Goal: Information Seeking & Learning: Compare options

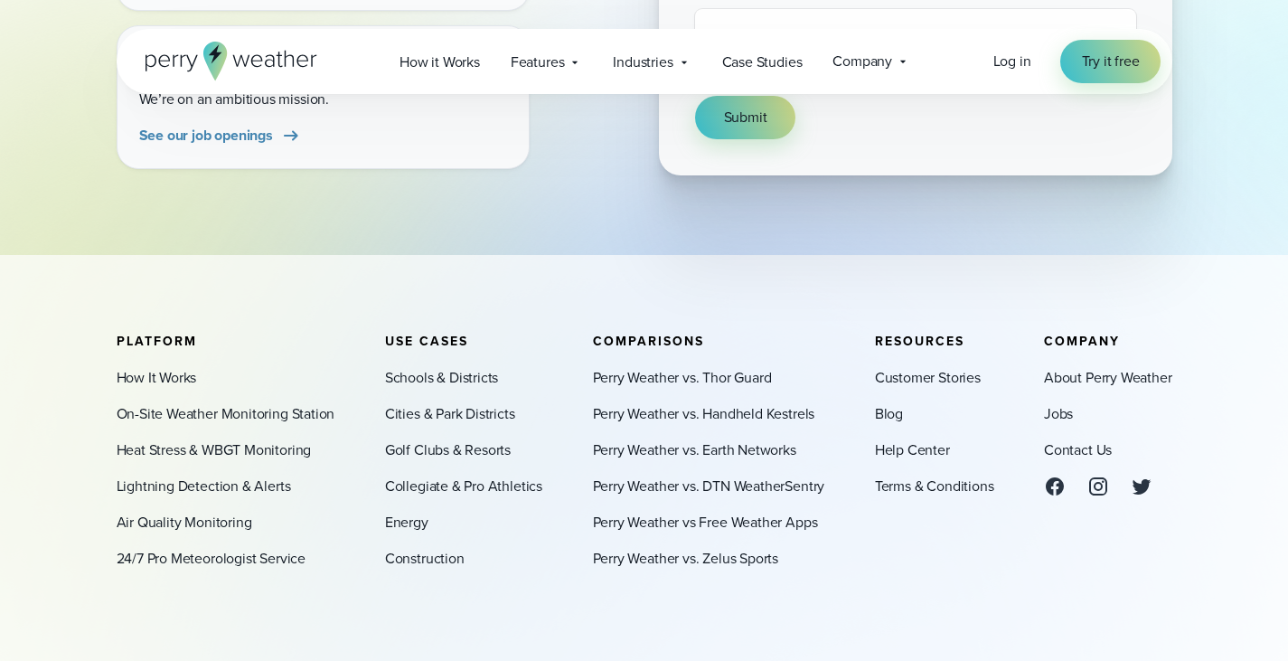
scroll to position [723, 0]
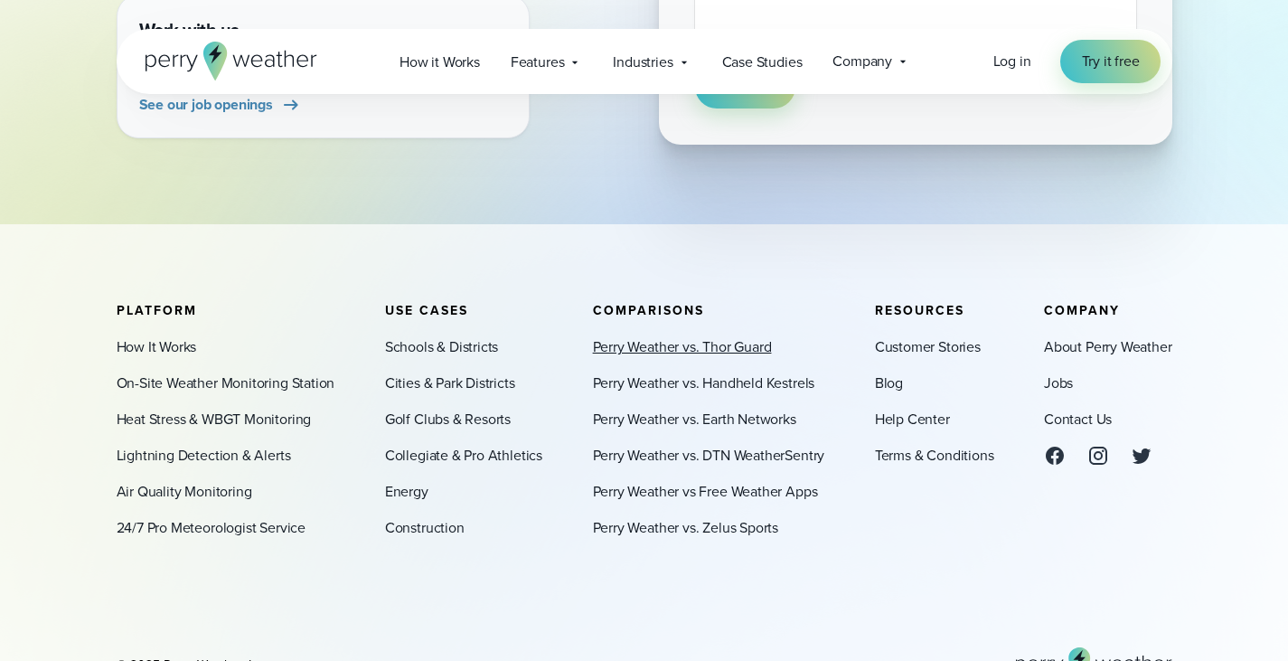
click at [721, 343] on link "Perry Weather vs. Thor Guard" at bounding box center [682, 347] width 179 height 22
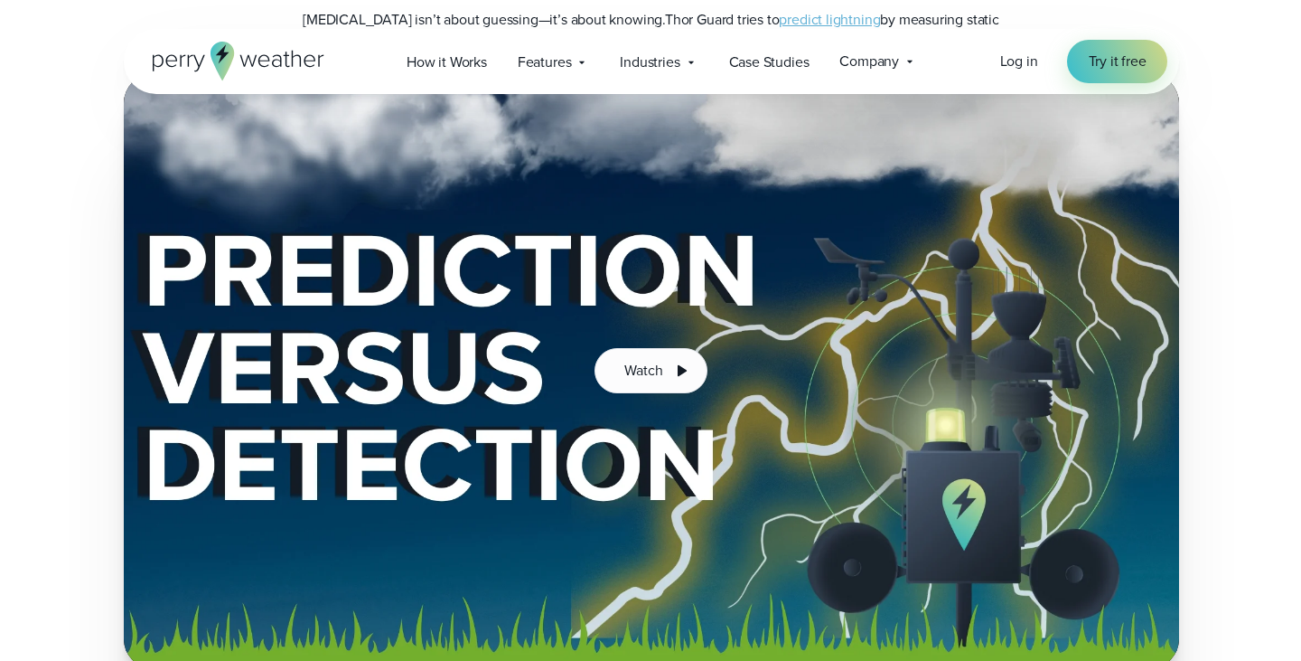
scroll to position [3253, 0]
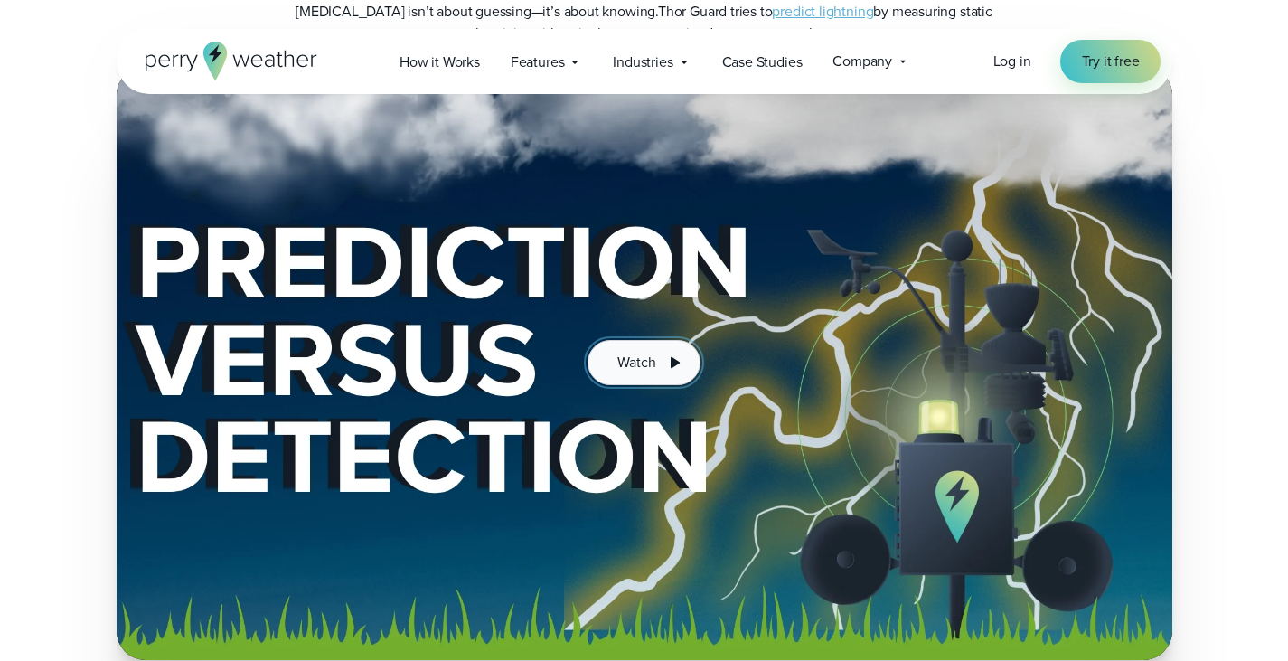
click at [634, 340] on button "Watch" at bounding box center [643, 362] width 112 height 45
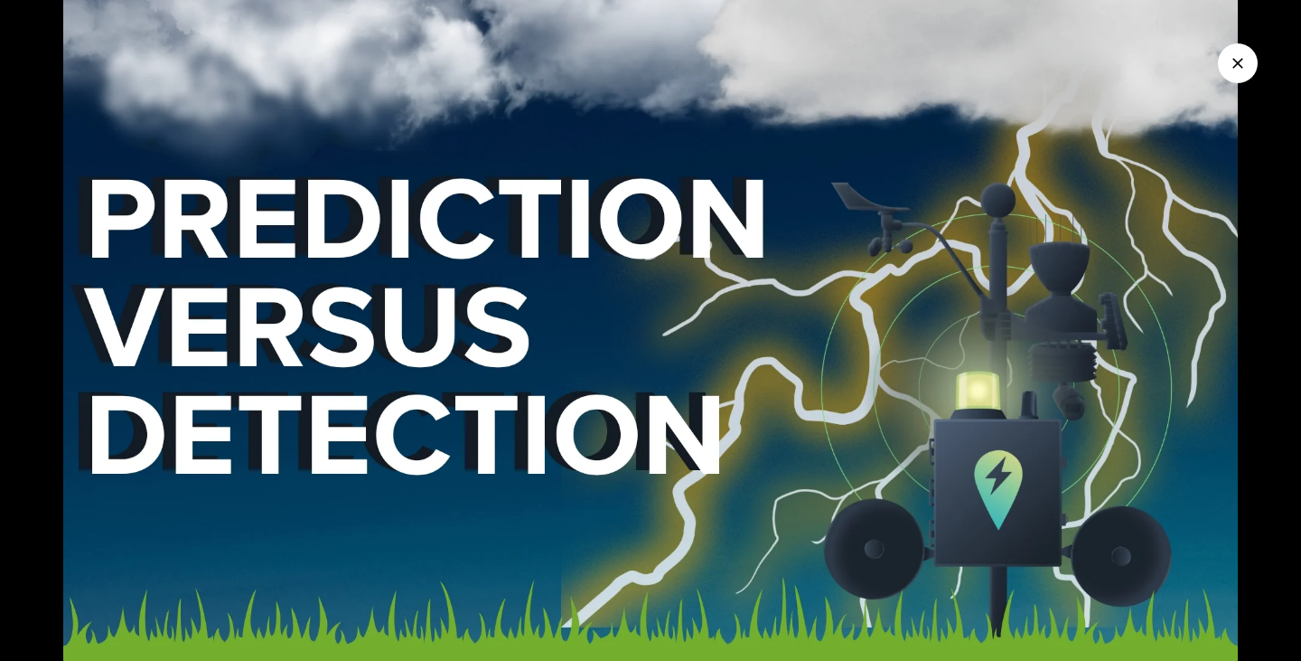
click at [551, 231] on img at bounding box center [650, 330] width 1301 height 661
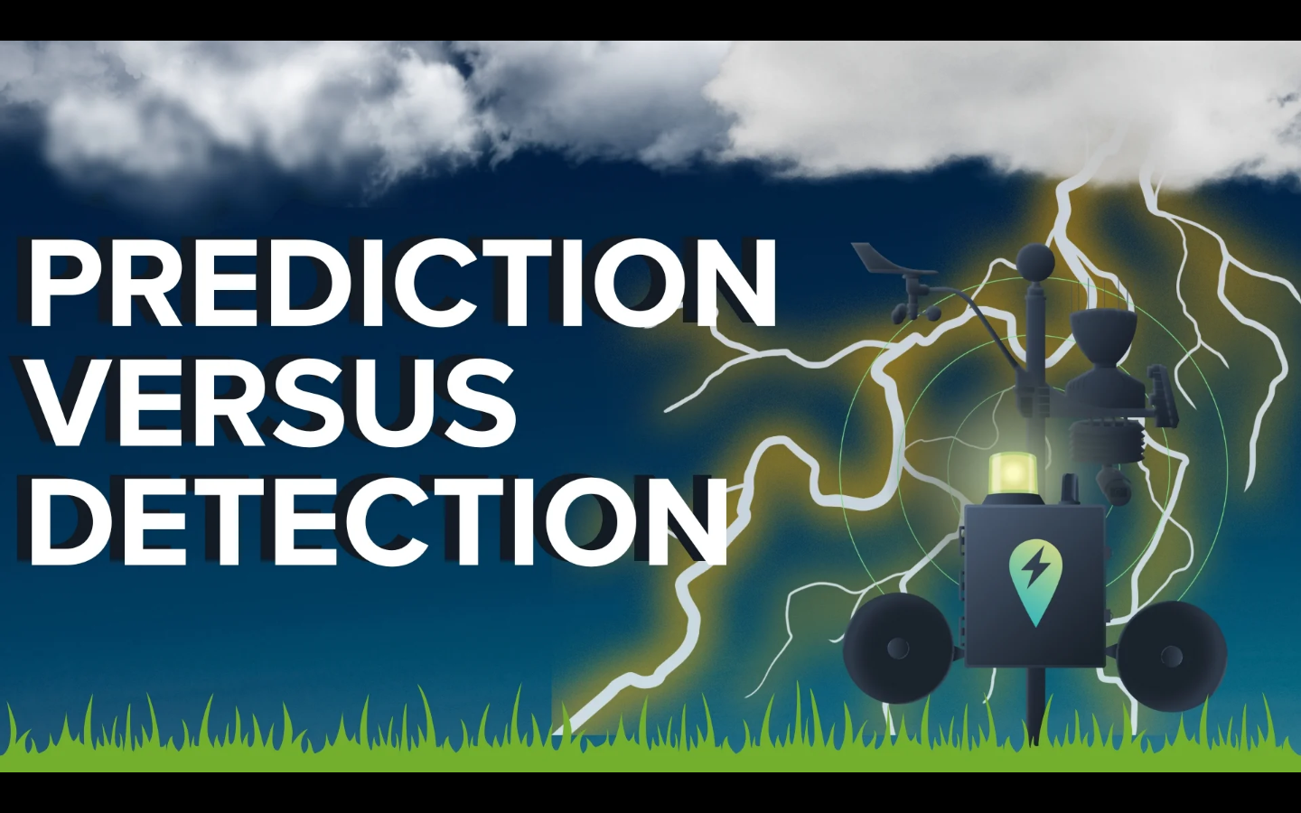
click at [521, 360] on img at bounding box center [650, 406] width 1301 height 813
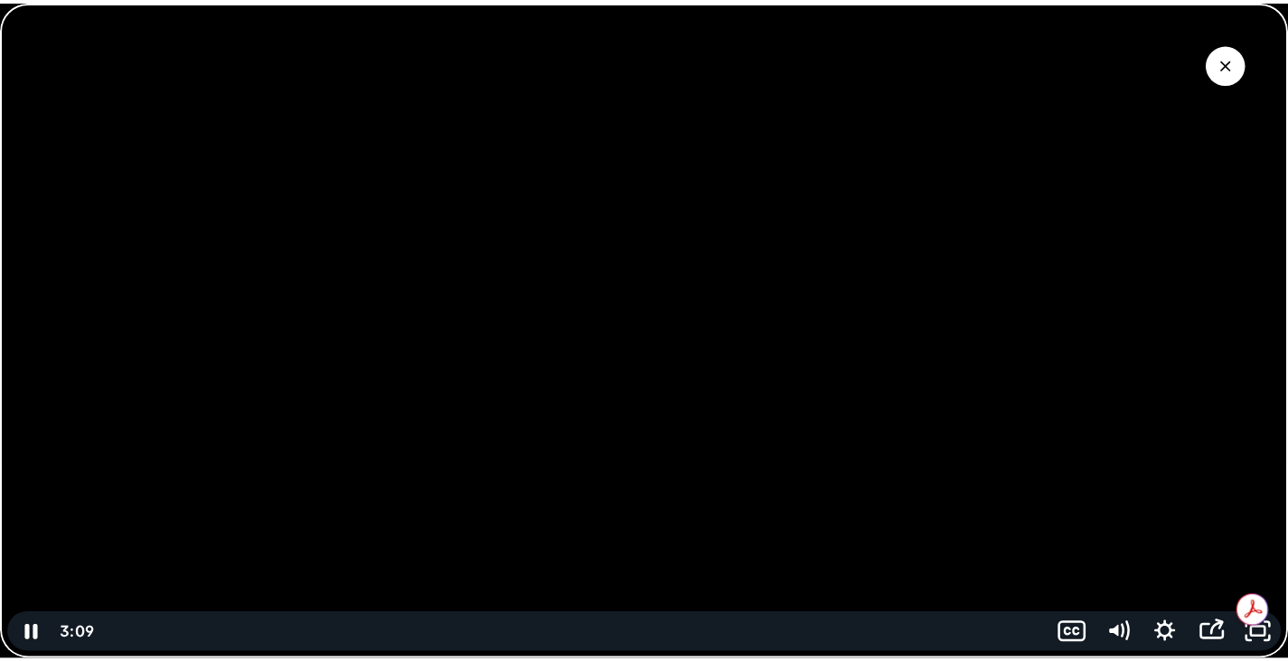
scroll to position [0, 0]
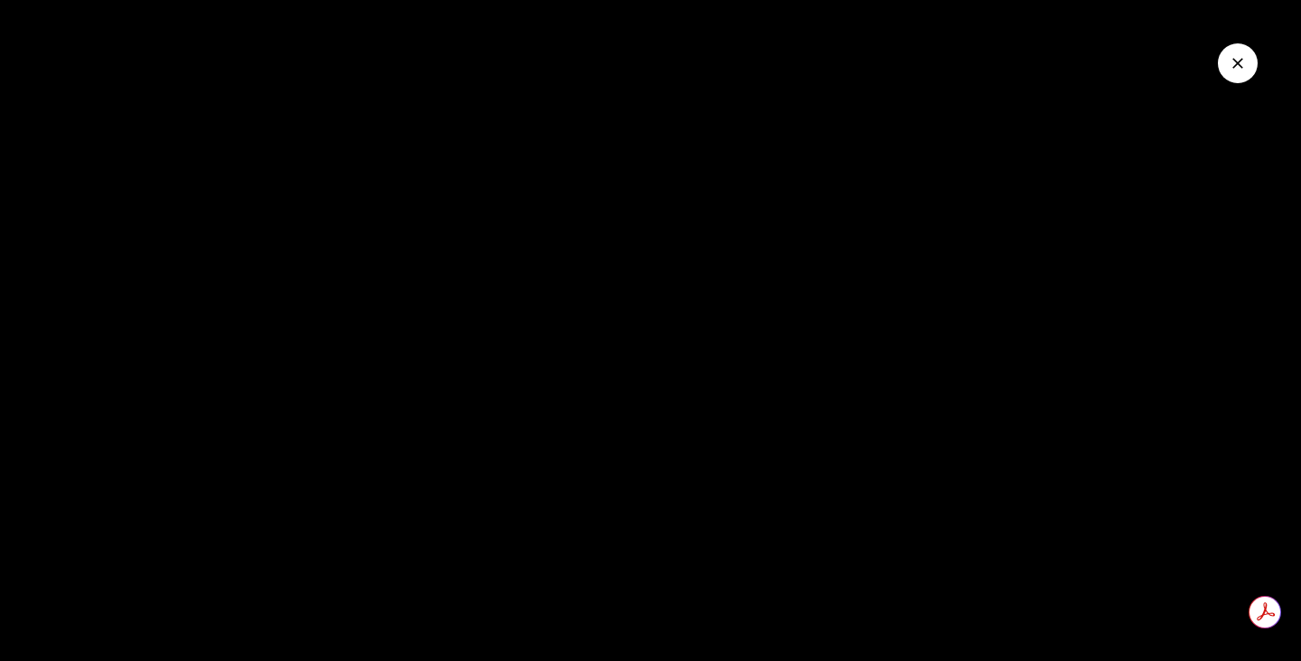
click at [1242, 61] on icon "Close Video" at bounding box center [1238, 63] width 11 height 11
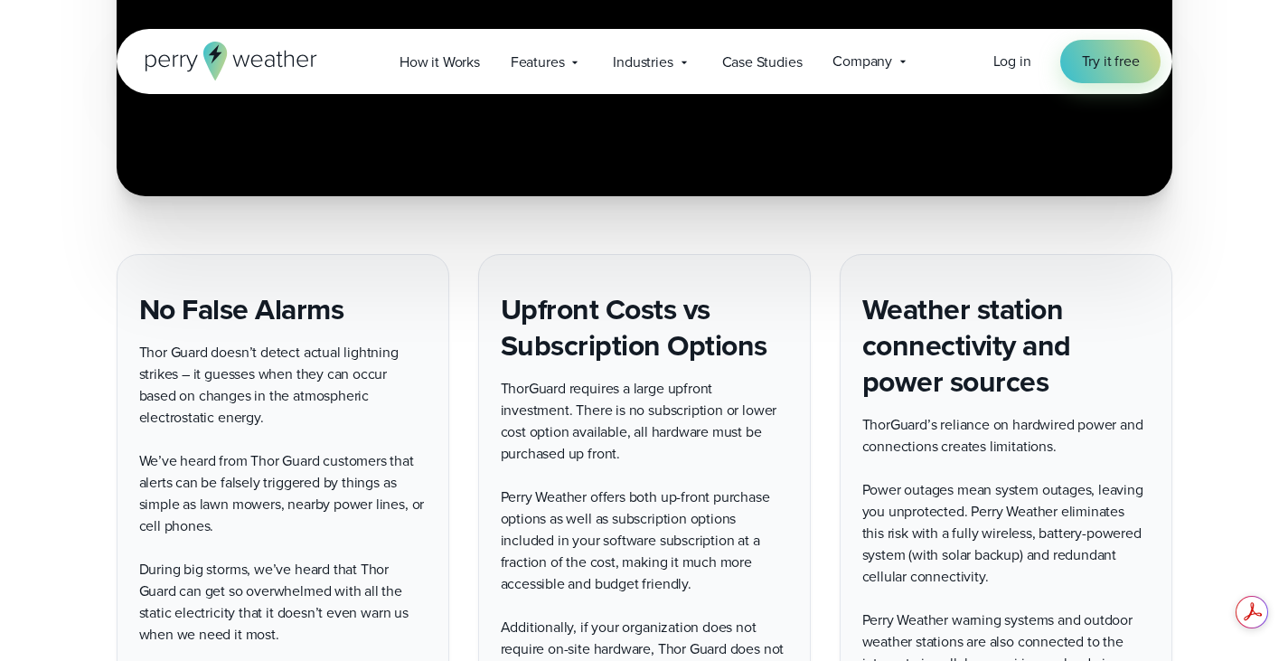
scroll to position [3886, 0]
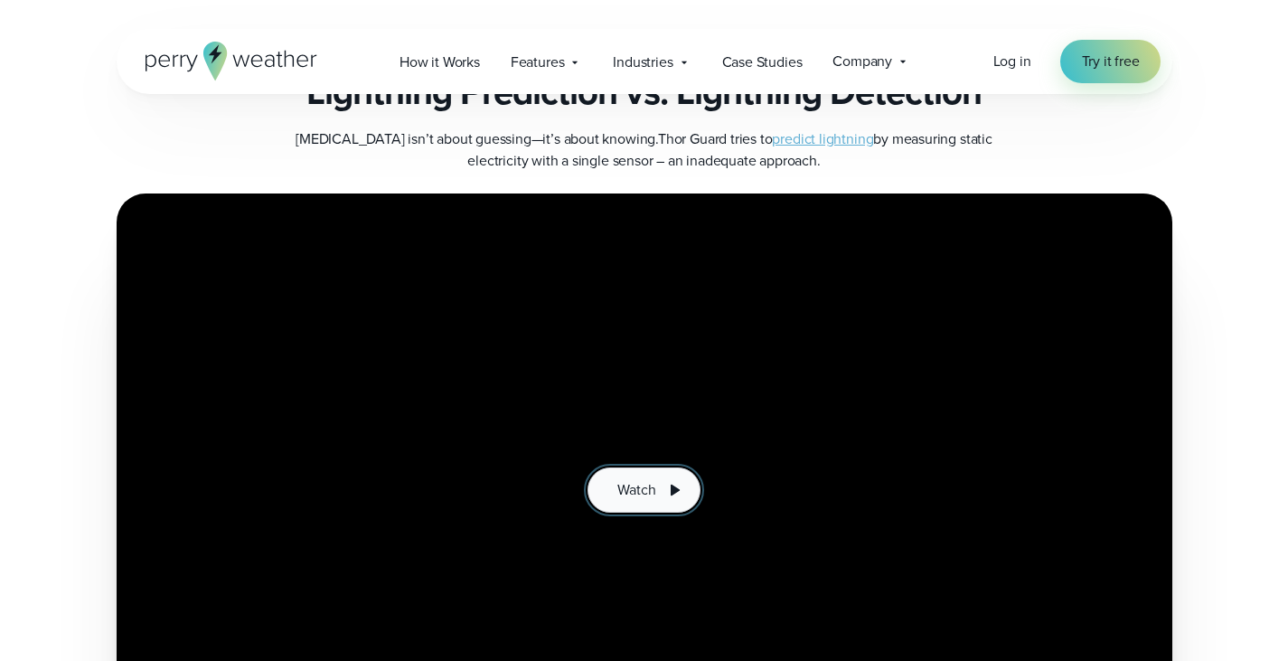
click at [659, 388] on div "Watch" at bounding box center [644, 490] width 1055 height 594
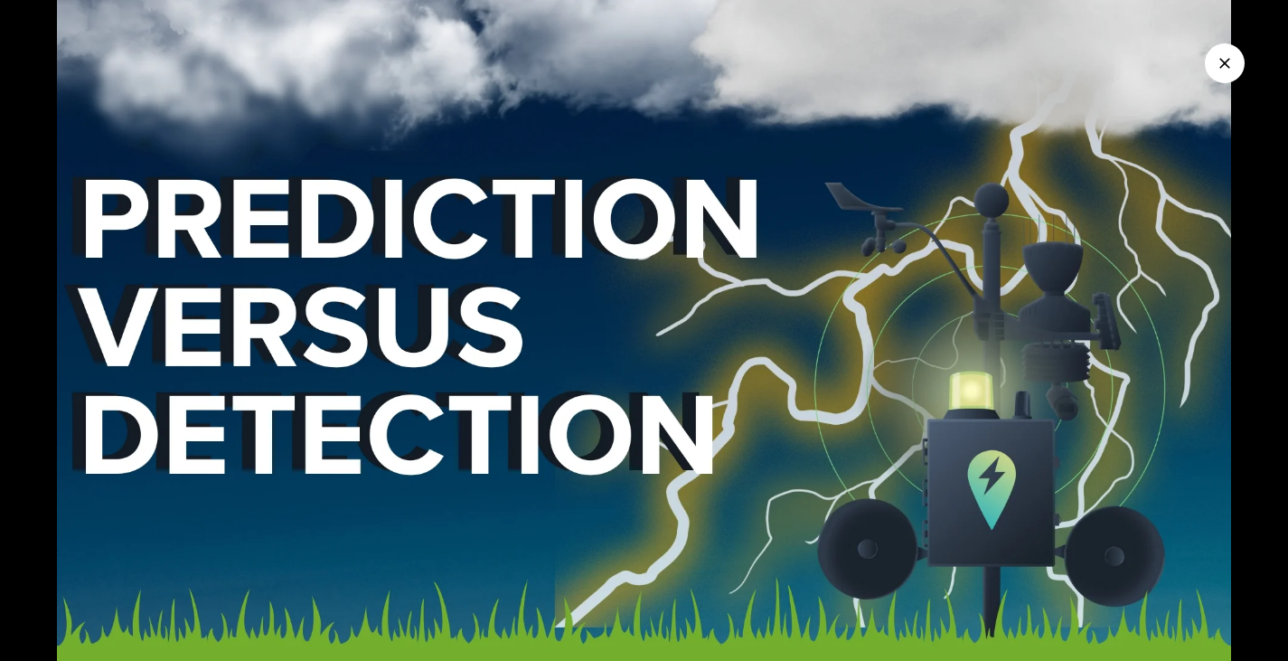
scroll to position [3253, 0]
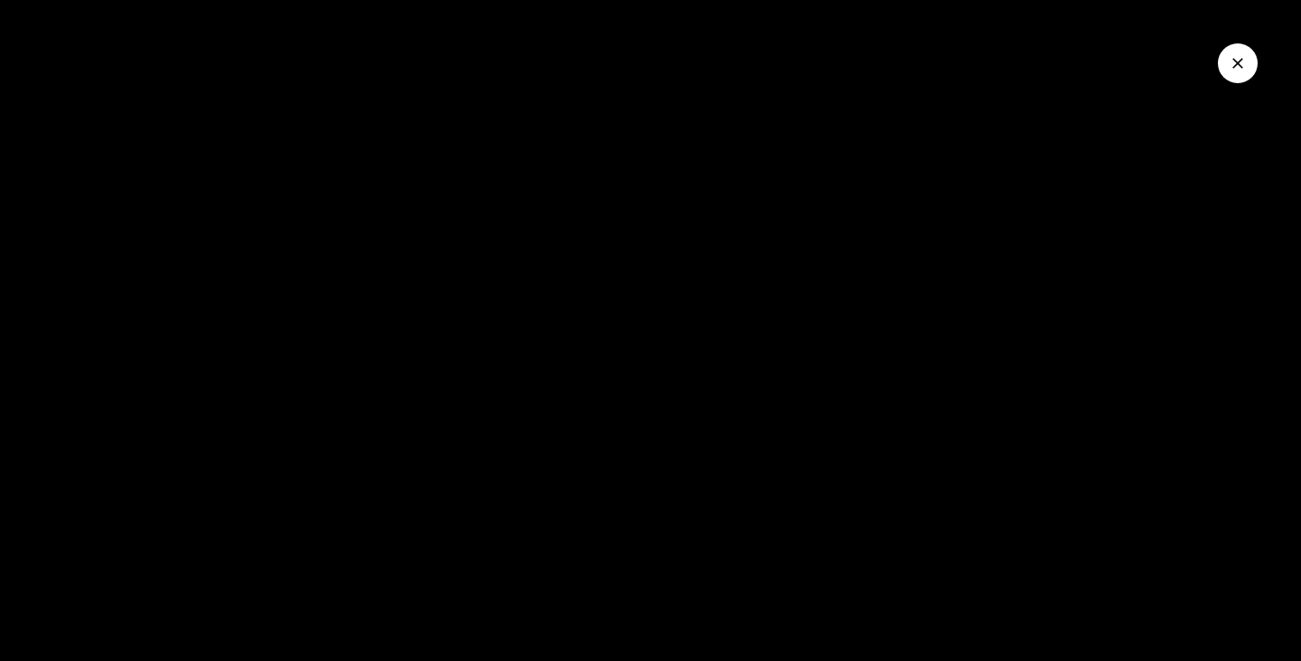
click at [1236, 52] on button "Close Video" at bounding box center [1238, 63] width 40 height 40
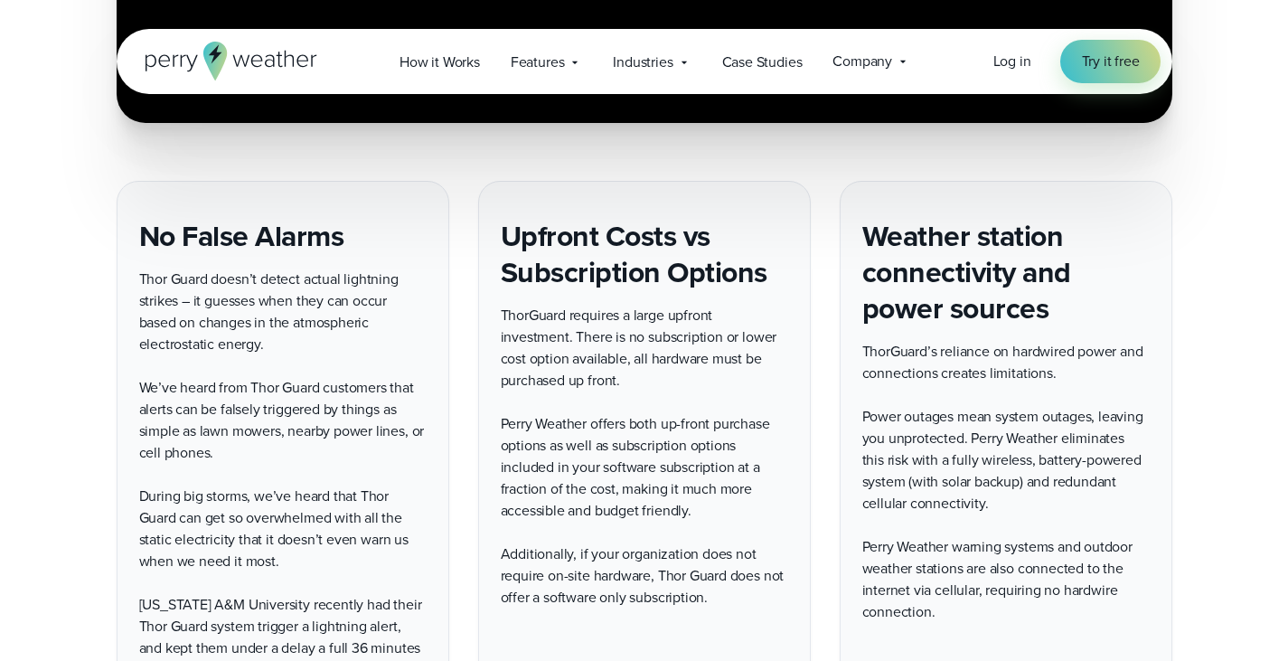
scroll to position [3795, 0]
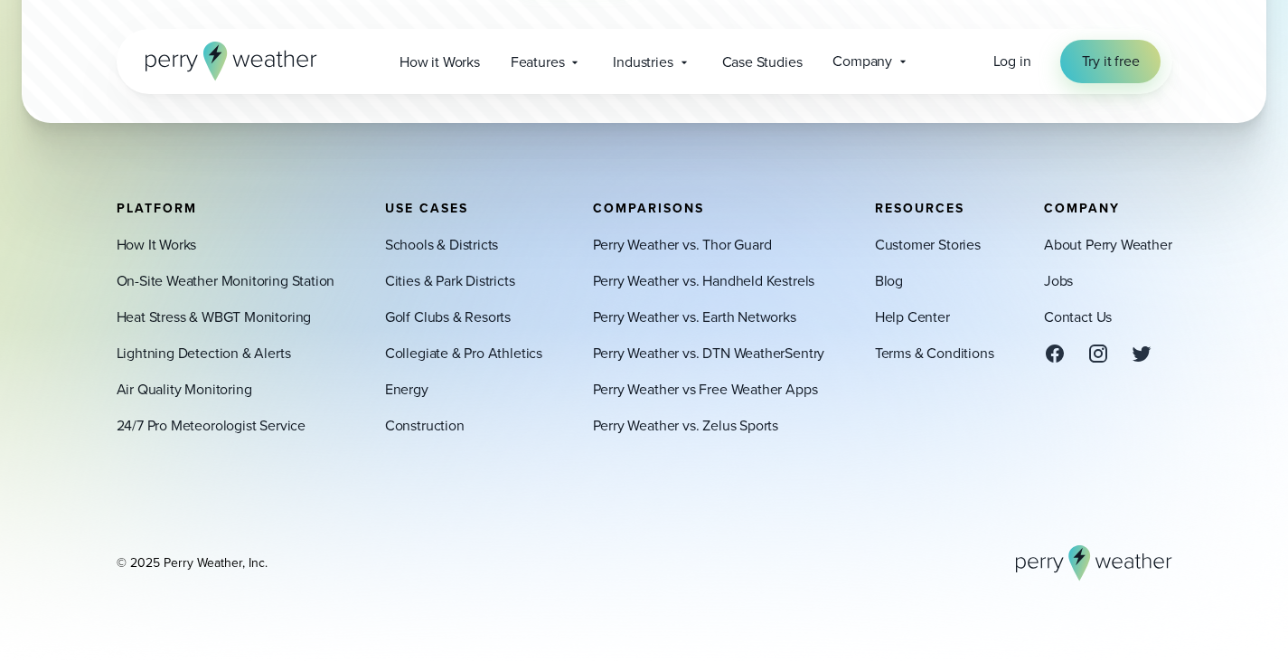
scroll to position [8021, 0]
click at [724, 350] on link "Perry Weather vs. DTN WeatherSentry" at bounding box center [709, 353] width 232 height 22
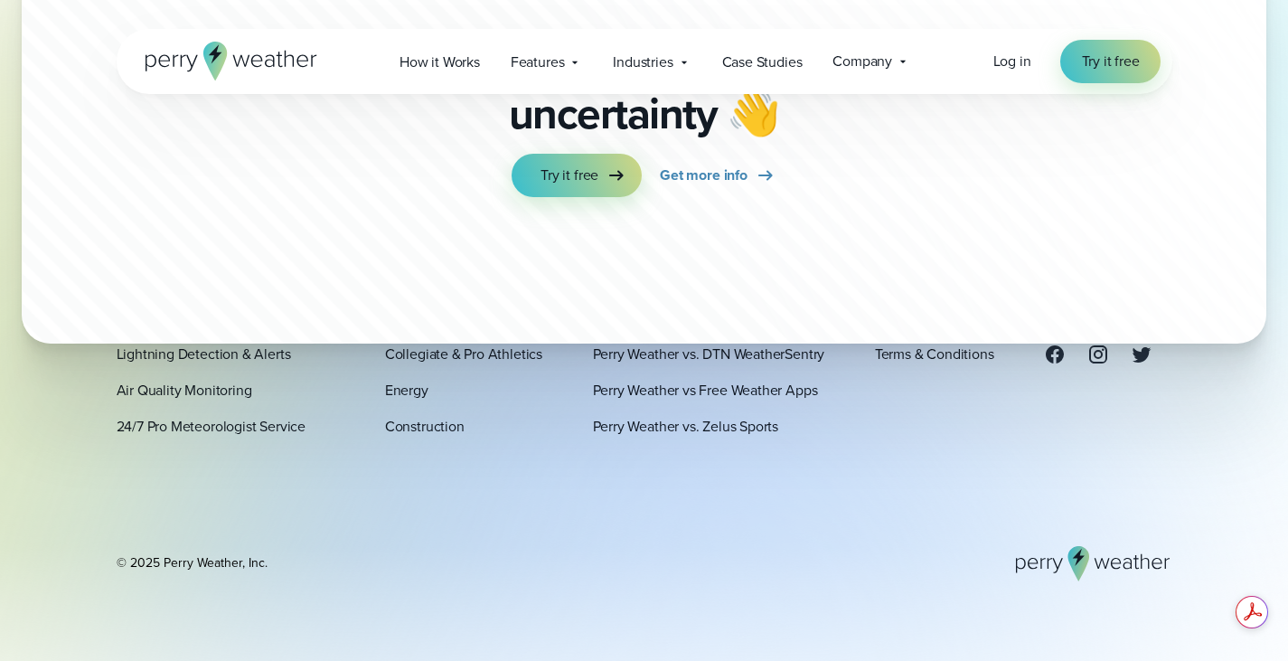
scroll to position [7220, 0]
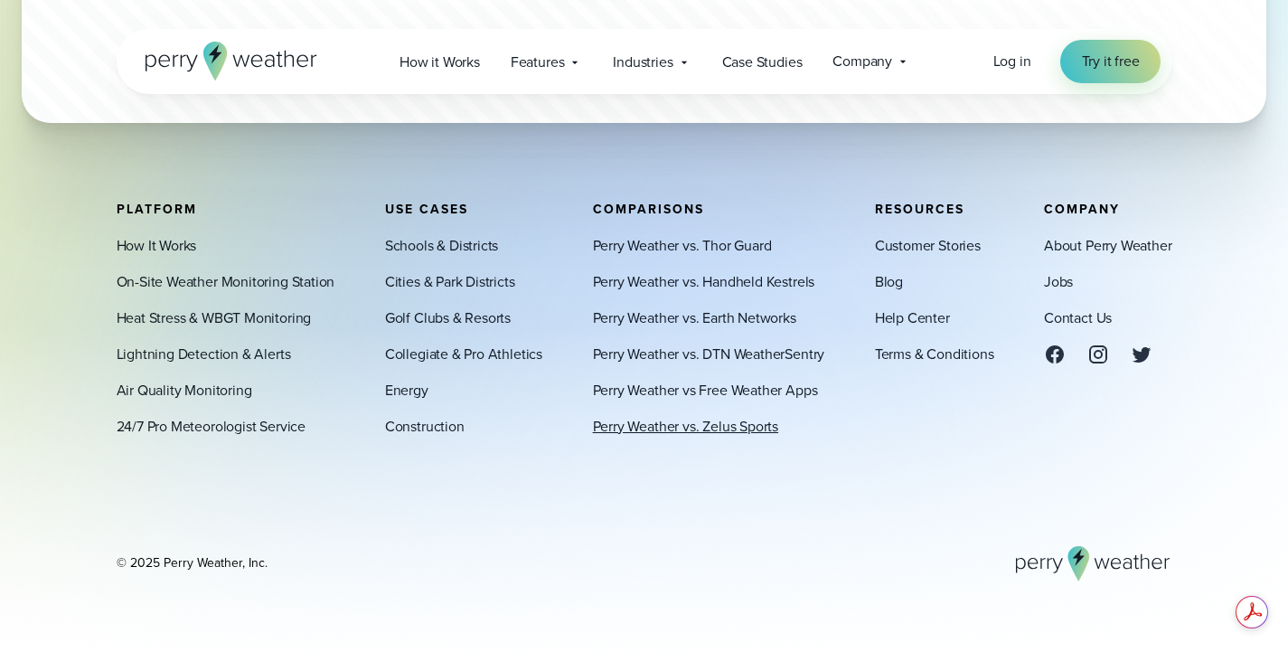
click at [733, 420] on link "Perry Weather vs. Zelus Sports" at bounding box center [685, 426] width 185 height 22
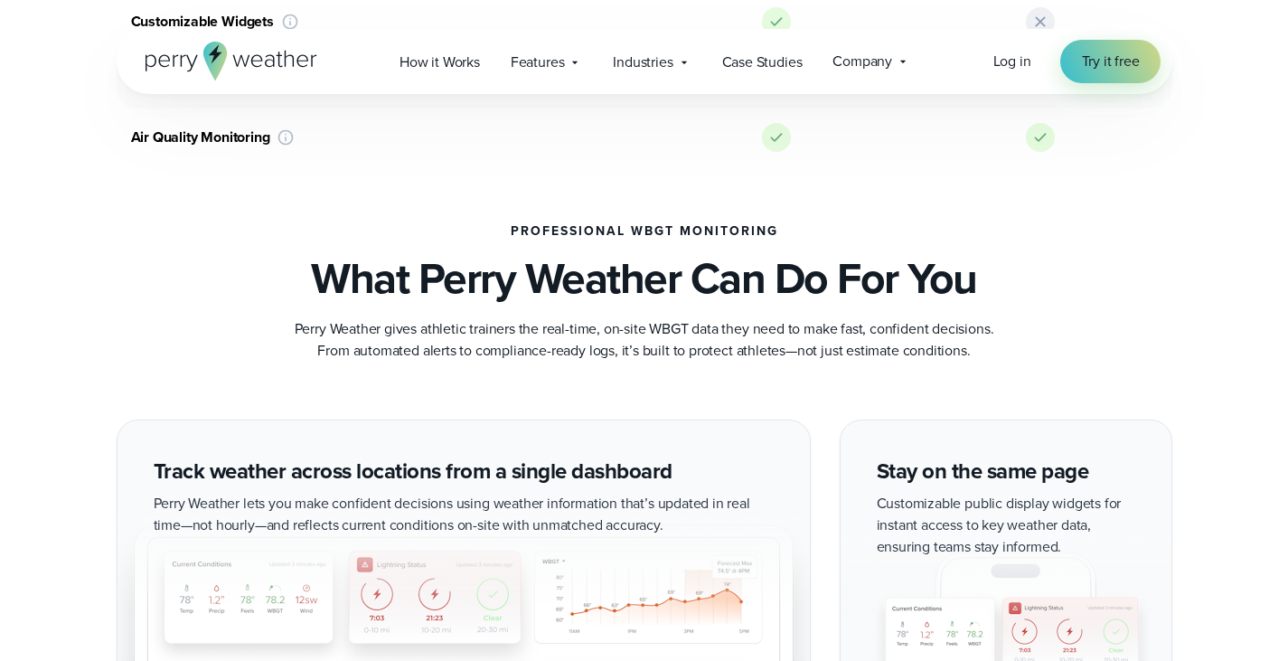
scroll to position [1356, 0]
